Goal: Use online tool/utility: Utilize a website feature to perform a specific function

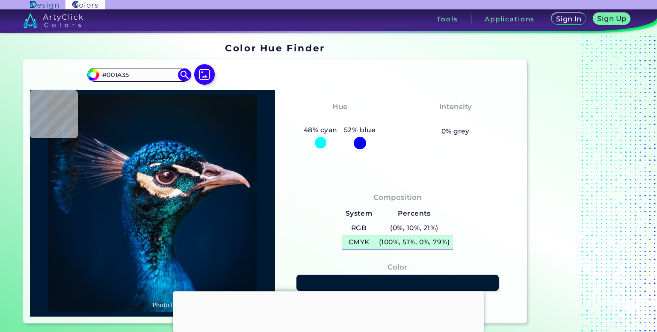
type input "#000000"
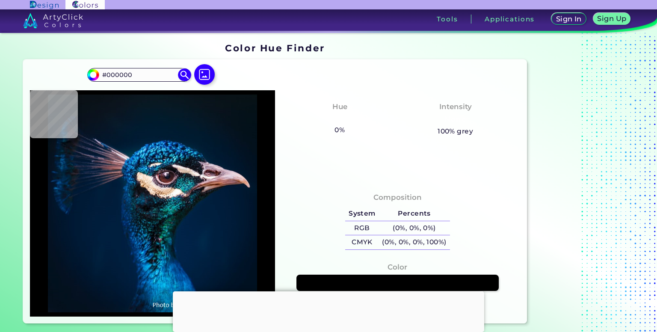
type input "#001b38"
type input "#001B38"
type input "#011c39"
type input "#011C39"
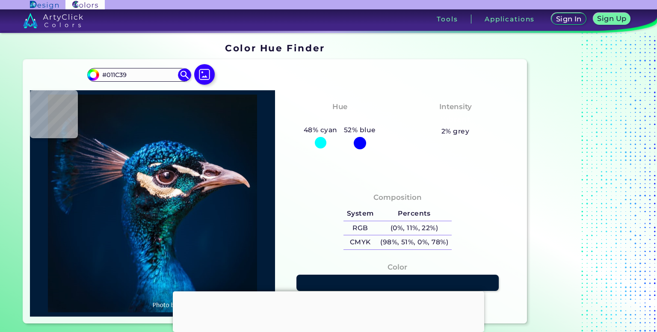
click at [229, 226] on img at bounding box center [152, 204] width 237 height 218
click at [205, 75] on img at bounding box center [204, 74] width 25 height 25
click at [0, 0] on input "file" at bounding box center [0, 0] width 0 height 0
click at [203, 79] on img at bounding box center [204, 74] width 25 height 25
click at [0, 0] on input "file" at bounding box center [0, 0] width 0 height 0
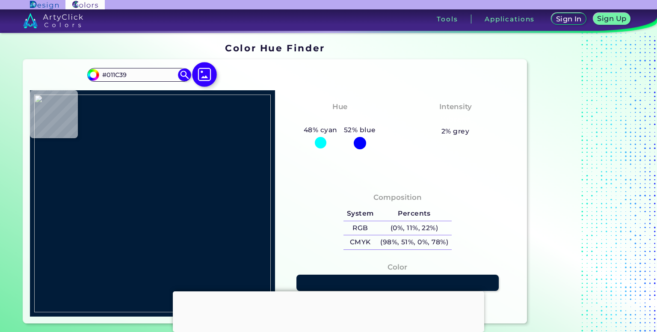
click at [204, 80] on img at bounding box center [204, 74] width 25 height 25
click at [0, 0] on input "file" at bounding box center [0, 0] width 0 height 0
click at [204, 80] on img at bounding box center [204, 74] width 25 height 25
click at [0, 0] on input "file" at bounding box center [0, 0] width 0 height 0
click at [205, 74] on img at bounding box center [204, 74] width 25 height 25
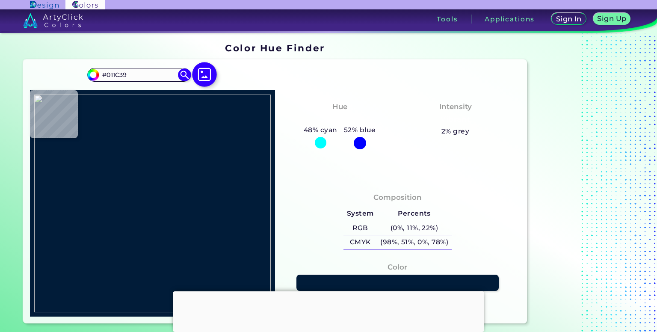
click at [0, 0] on input "file" at bounding box center [0, 0] width 0 height 0
click at [202, 71] on img at bounding box center [204, 74] width 25 height 25
click at [0, 0] on input "file" at bounding box center [0, 0] width 0 height 0
click at [205, 81] on img at bounding box center [204, 74] width 25 height 25
click at [0, 0] on input "file" at bounding box center [0, 0] width 0 height 0
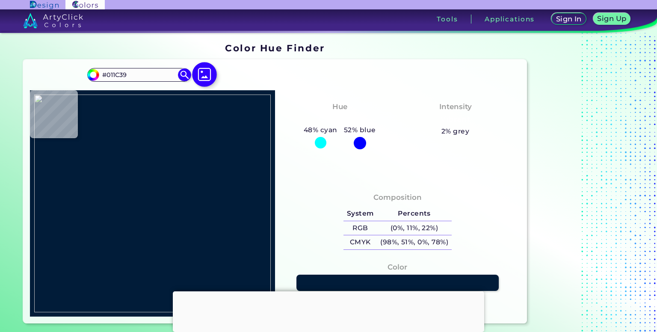
click at [207, 77] on img at bounding box center [204, 74] width 25 height 25
click at [0, 0] on input "file" at bounding box center [0, 0] width 0 height 0
click at [204, 73] on img at bounding box center [204, 74] width 25 height 25
click at [0, 0] on input "file" at bounding box center [0, 0] width 0 height 0
click at [205, 77] on img at bounding box center [204, 74] width 25 height 25
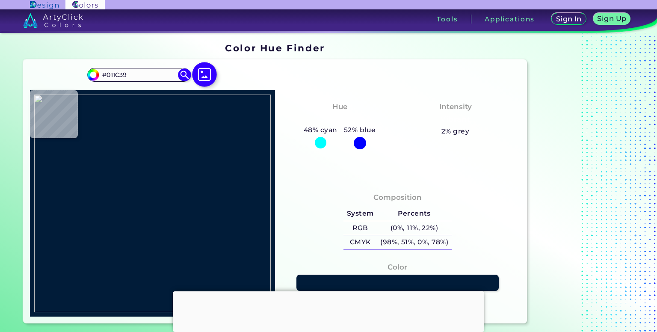
click at [0, 0] on input "file" at bounding box center [0, 0] width 0 height 0
click at [207, 69] on img at bounding box center [204, 74] width 25 height 25
click at [0, 0] on input "file" at bounding box center [0, 0] width 0 height 0
click at [185, 76] on img at bounding box center [184, 75] width 15 height 15
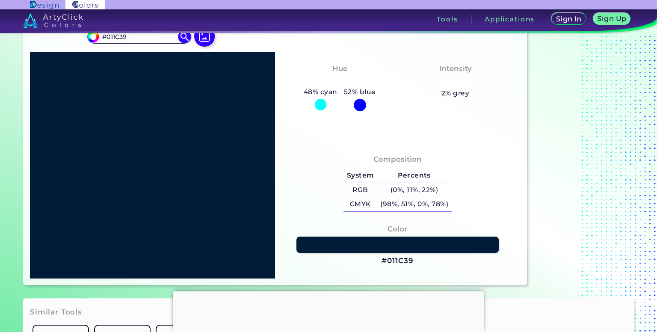
scroll to position [33, 0]
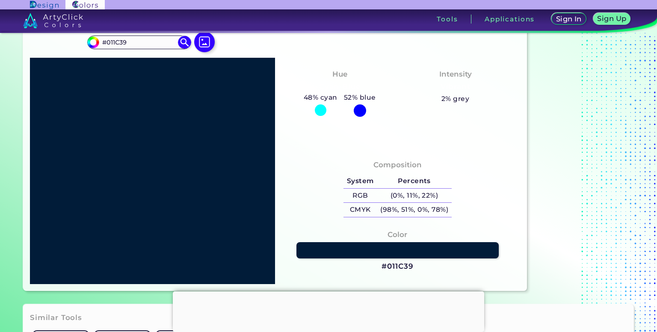
click at [240, 207] on div at bounding box center [152, 171] width 245 height 226
click at [201, 41] on img at bounding box center [204, 42] width 25 height 25
click at [0, 0] on input "file" at bounding box center [0, 0] width 0 height 0
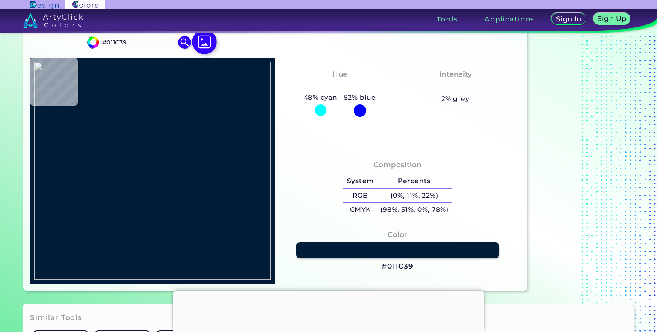
click at [207, 48] on img at bounding box center [204, 42] width 25 height 25
click at [0, 0] on input "file" at bounding box center [0, 0] width 0 height 0
